Goal: Information Seeking & Learning: Learn about a topic

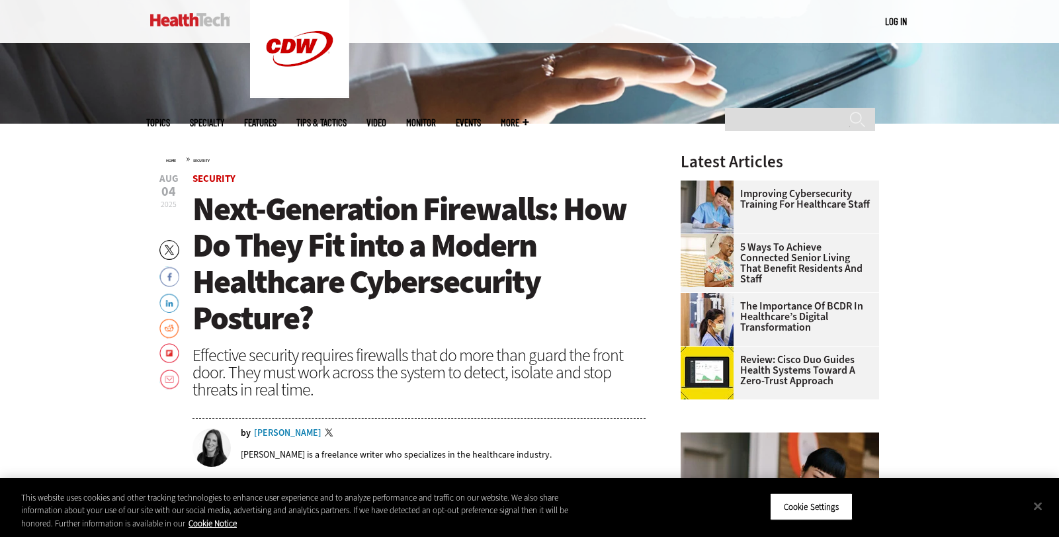
scroll to position [368, 0]
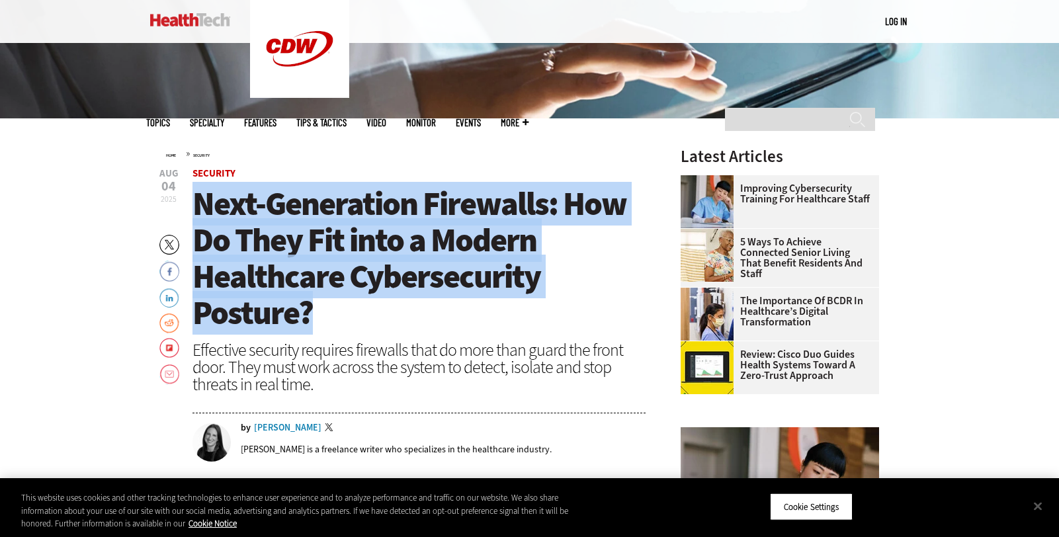
drag, startPoint x: 320, startPoint y: 320, endPoint x: 199, endPoint y: 203, distance: 167.9
click at [199, 203] on h1 "Next-Generation Firewalls: How Do They Fit into a Modern Healthcare Cybersecuri…" at bounding box center [420, 259] width 454 height 146
copy span "Next-Generation Firewalls: How Do They Fit into a Modern Healthcare Cybersecuri…"
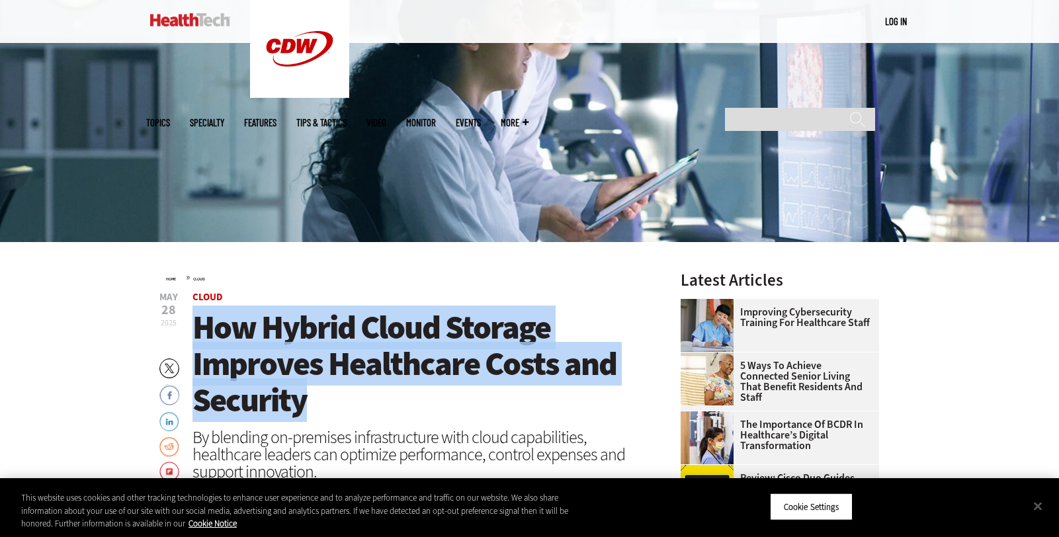
drag, startPoint x: 330, startPoint y: 407, endPoint x: 200, endPoint y: 329, distance: 151.3
click at [200, 329] on h1 "How Hybrid Cloud Storage Improves Healthcare Costs and Security" at bounding box center [420, 364] width 454 height 109
copy span "How Hybrid Cloud Storage Improves Healthcare Costs and Security"
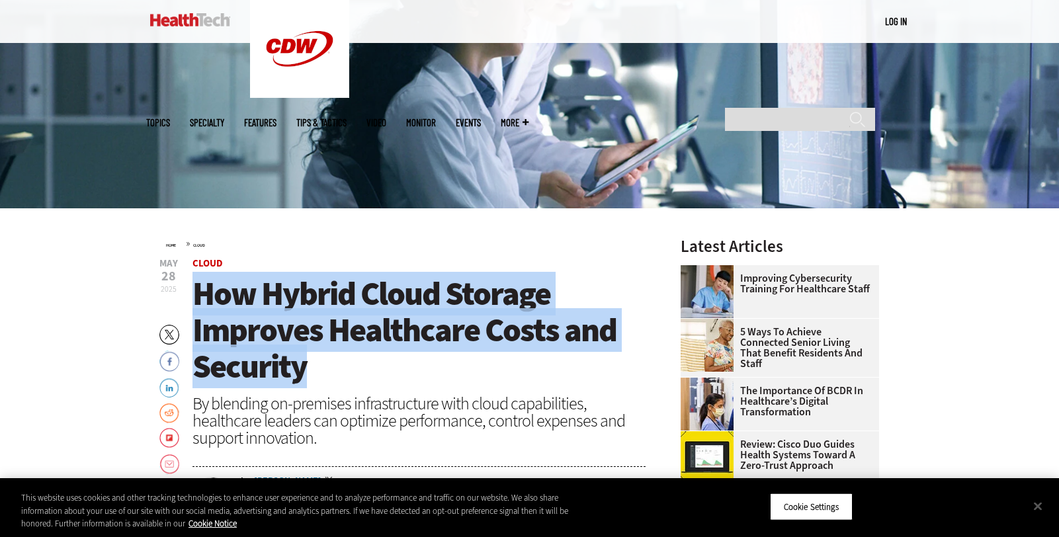
scroll to position [384, 0]
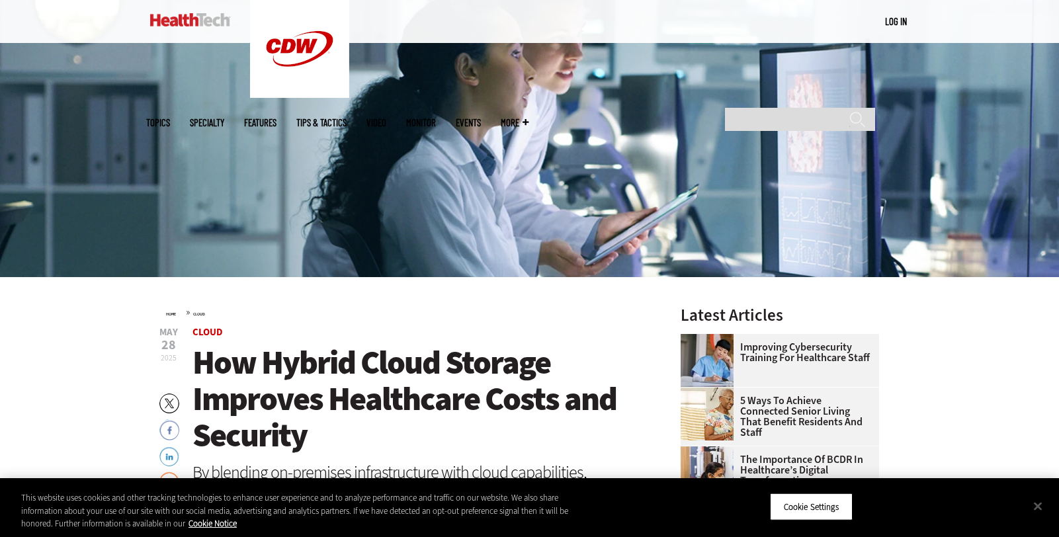
scroll to position [234, 0]
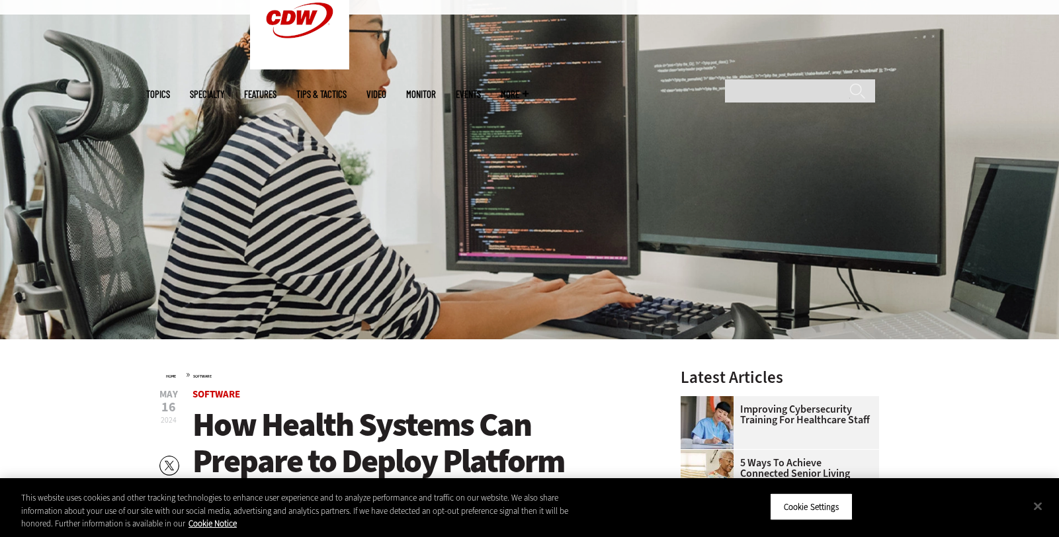
scroll to position [270, 0]
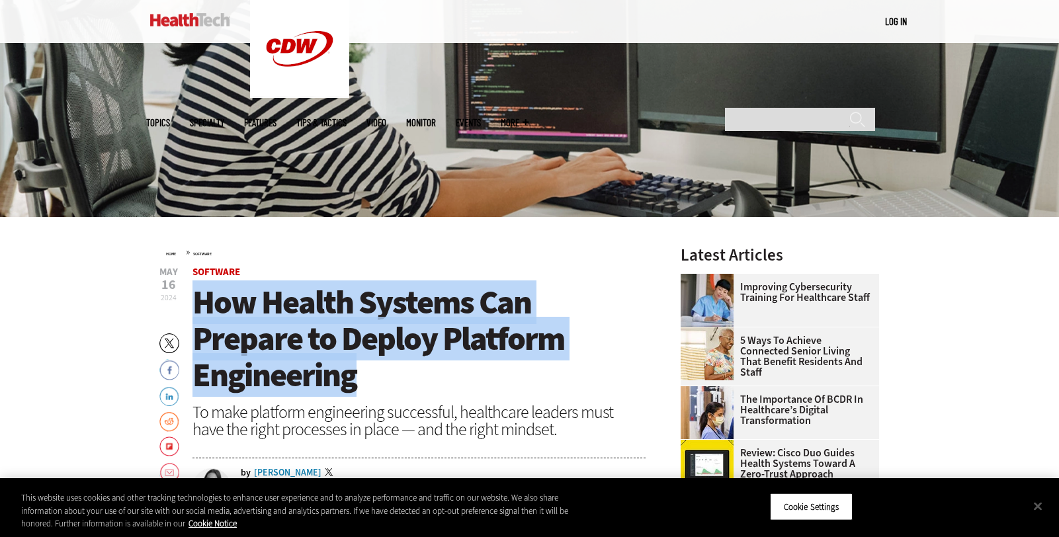
drag, startPoint x: 622, startPoint y: 343, endPoint x: 194, endPoint y: 290, distance: 431.2
click at [194, 290] on h1 "How Health Systems Can Prepare to Deploy Platform Engineering" at bounding box center [420, 338] width 454 height 109
copy span "How Health Systems Can Prepare to Deploy Platform Engineering"
